Goal: Entertainment & Leisure: Consume media (video, audio)

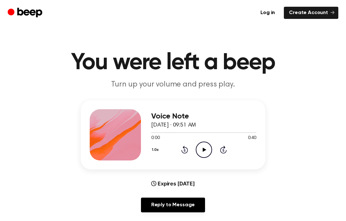
click at [192, 146] on div "1.0x Rewind 5 seconds Play Audio Skip 5 seconds" at bounding box center [203, 149] width 105 height 16
click at [191, 146] on div "1.0x Rewind 5 seconds Play Audio Skip 5 seconds" at bounding box center [203, 149] width 105 height 16
click at [203, 161] on div "Voice Note October 4, 2024 · 09:51 AM 0:00 0:40 Your browser does not support t…" at bounding box center [173, 134] width 184 height 69
click at [200, 149] on icon "Play Audio" at bounding box center [204, 149] width 16 height 16
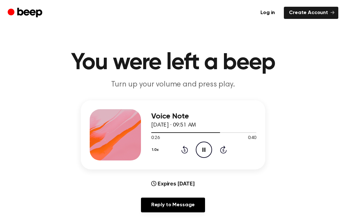
click at [204, 146] on icon "Pause Audio" at bounding box center [204, 149] width 16 height 16
click at [185, 146] on icon "Rewind 5 seconds" at bounding box center [184, 149] width 7 height 8
click at [184, 153] on icon at bounding box center [184, 150] width 7 height 8
click at [185, 147] on icon at bounding box center [184, 150] width 7 height 8
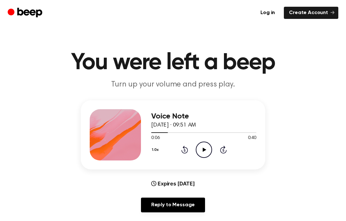
click at [184, 149] on icon at bounding box center [184, 150] width 7 height 8
click at [187, 149] on icon at bounding box center [184, 150] width 7 height 8
click at [181, 150] on icon "Rewind 5 seconds" at bounding box center [184, 149] width 7 height 8
click at [202, 153] on icon "Play Audio" at bounding box center [204, 149] width 16 height 16
click at [181, 149] on icon "Rewind 5 seconds" at bounding box center [184, 149] width 7 height 8
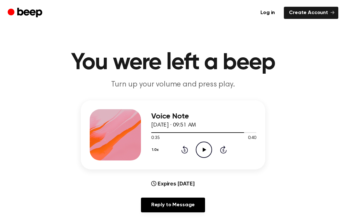
click at [178, 150] on div "1.0x Rewind 5 seconds Play Audio Skip 5 seconds" at bounding box center [203, 149] width 105 height 16
click at [179, 146] on div "1.0x Rewind 5 seconds Play Audio Skip 5 seconds" at bounding box center [203, 149] width 105 height 16
click at [173, 148] on div "1.0x Rewind 5 seconds Play Audio Skip 5 seconds" at bounding box center [203, 149] width 105 height 16
click at [169, 155] on div "1.0x Rewind 5 seconds Play Audio Skip 5 seconds" at bounding box center [203, 149] width 105 height 16
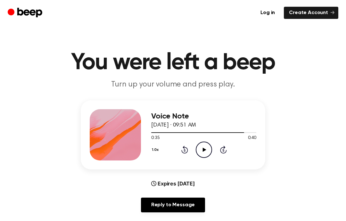
click at [186, 151] on icon "Rewind 5 seconds" at bounding box center [184, 149] width 7 height 8
click at [178, 147] on div "1.0x Rewind 5 seconds Play Audio Skip 5 seconds" at bounding box center [203, 149] width 105 height 16
click at [178, 146] on div "1.0x Rewind 5 seconds Play Audio Skip 5 seconds" at bounding box center [203, 149] width 105 height 16
click at [179, 149] on div "1.0x Rewind 5 seconds Play Audio Skip 5 seconds" at bounding box center [203, 149] width 105 height 16
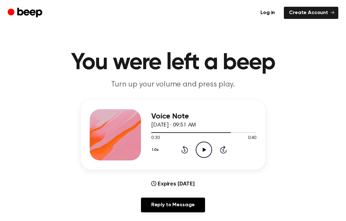
click at [183, 149] on icon "Rewind 5 seconds" at bounding box center [184, 149] width 7 height 8
click at [186, 150] on icon "Rewind 5 seconds" at bounding box center [184, 149] width 7 height 8
click at [184, 153] on icon at bounding box center [184, 150] width 7 height 8
click at [185, 154] on div "1.0x Rewind 5 seconds Play Audio Skip 5 seconds" at bounding box center [203, 149] width 105 height 16
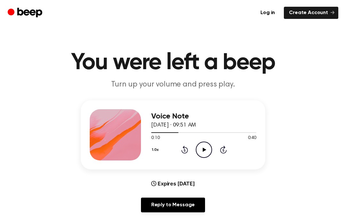
click at [183, 149] on icon "Rewind 5 seconds" at bounding box center [184, 149] width 7 height 8
click at [183, 148] on icon at bounding box center [184, 150] width 7 height 8
click at [175, 150] on div "1.0x Rewind 5 seconds Play Audio Skip 5 seconds" at bounding box center [203, 149] width 105 height 16
click at [173, 151] on div "1.0x Rewind 5 seconds Play Audio Skip 5 seconds" at bounding box center [203, 149] width 105 height 16
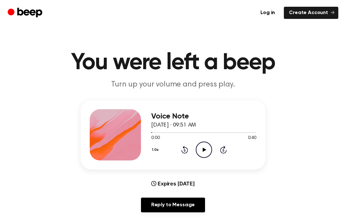
click at [182, 169] on div "Voice Note October 4, 2024 · 09:51 AM 0:00 0:40 Your browser does not support t…" at bounding box center [173, 134] width 184 height 69
click at [169, 145] on div "1.0x Rewind 5 seconds Play Audio Skip 5 seconds" at bounding box center [203, 149] width 105 height 16
click at [187, 151] on icon at bounding box center [184, 150] width 7 height 8
click at [185, 149] on icon at bounding box center [184, 150] width 2 height 3
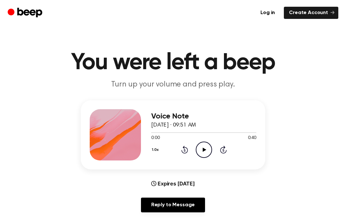
click at [200, 151] on icon "Play Audio" at bounding box center [204, 149] width 16 height 16
click at [222, 147] on icon "Skip 5 seconds" at bounding box center [223, 149] width 7 height 8
click at [224, 149] on icon "Skip 5 seconds" at bounding box center [223, 149] width 7 height 8
click at [221, 151] on icon at bounding box center [223, 150] width 7 height 8
